Goal: Check status: Check status

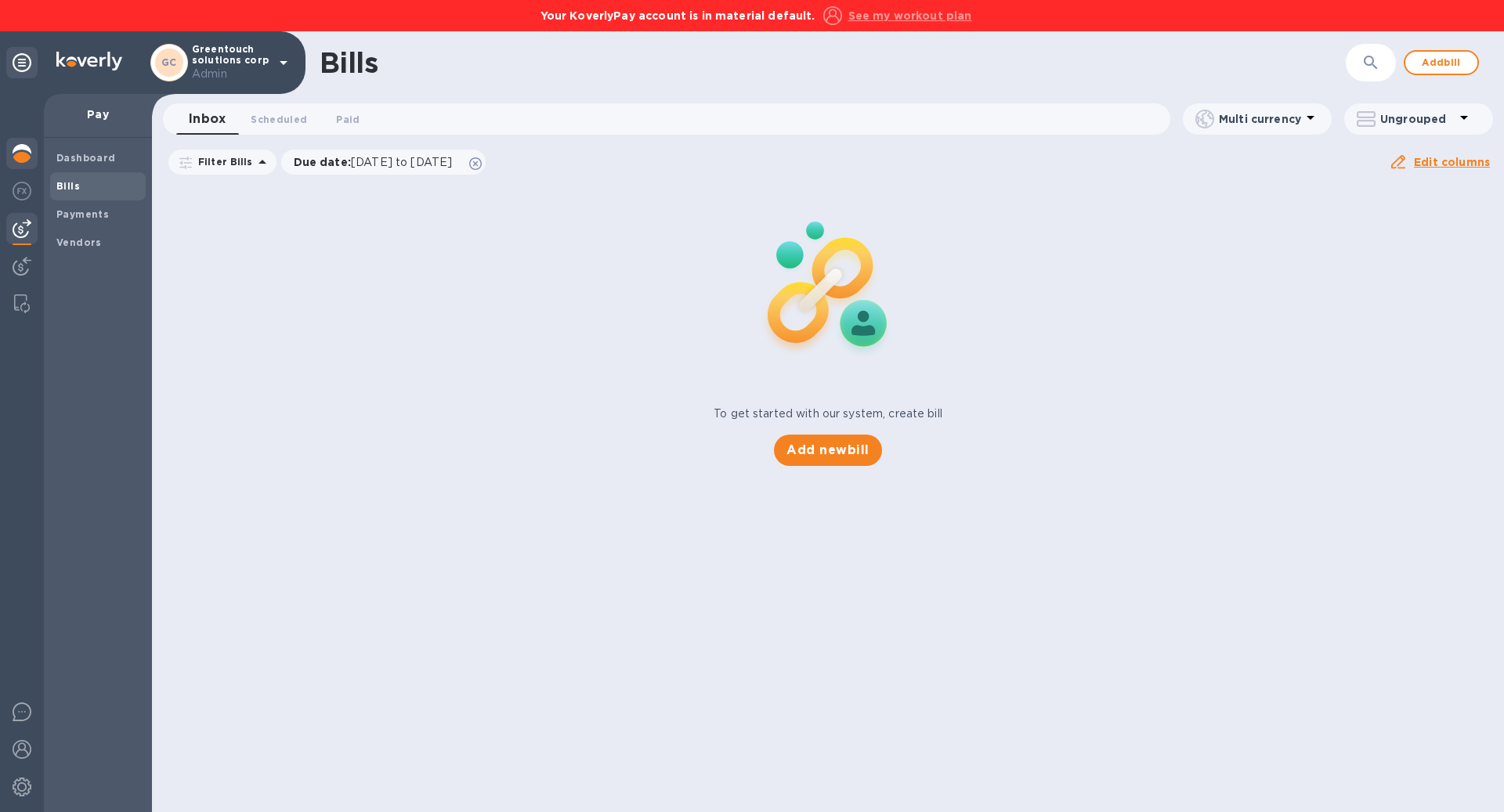
click at [30, 156] on img at bounding box center [22, 153] width 19 height 19
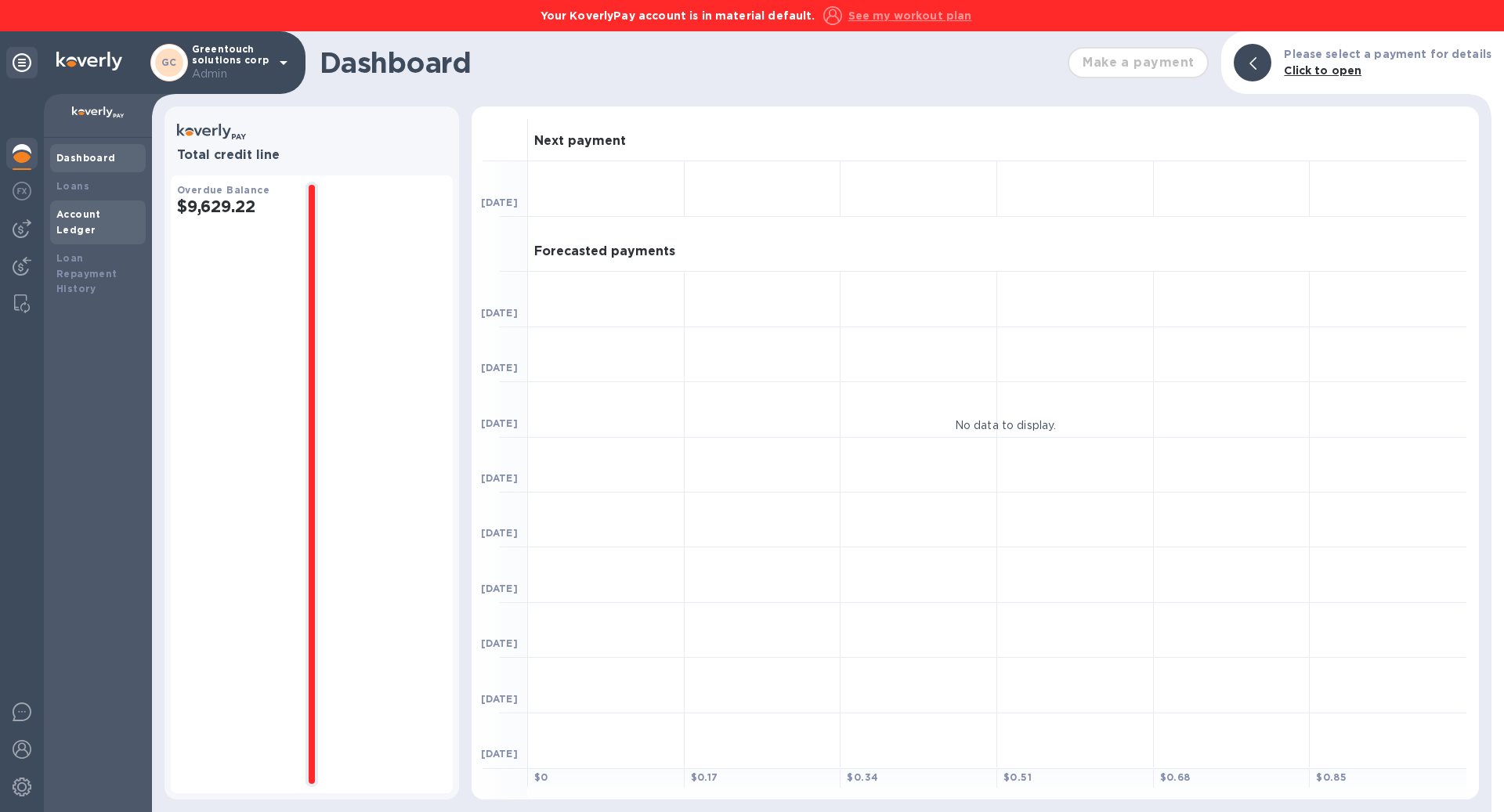
click at [96, 223] on div "Account Ledger" at bounding box center [97, 223] width 95 height 44
